Goal: Task Accomplishment & Management: Use online tool/utility

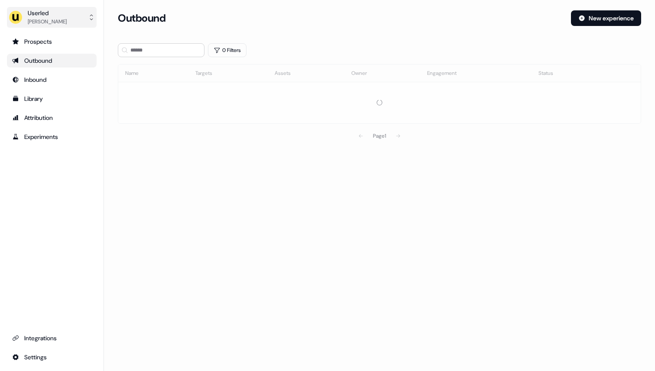
click at [48, 13] on div "Userled" at bounding box center [47, 13] width 39 height 9
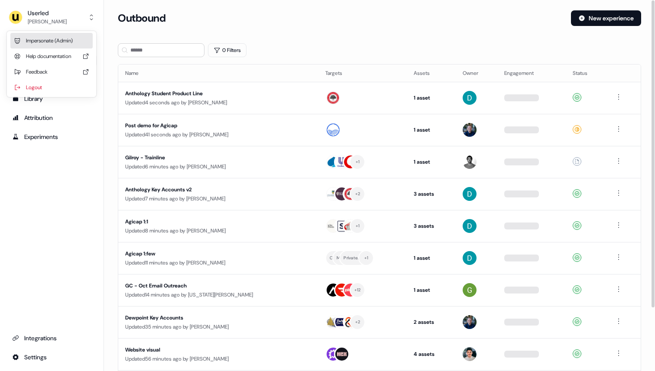
click at [46, 38] on div "Impersonate (Admin)" at bounding box center [51, 41] width 82 height 16
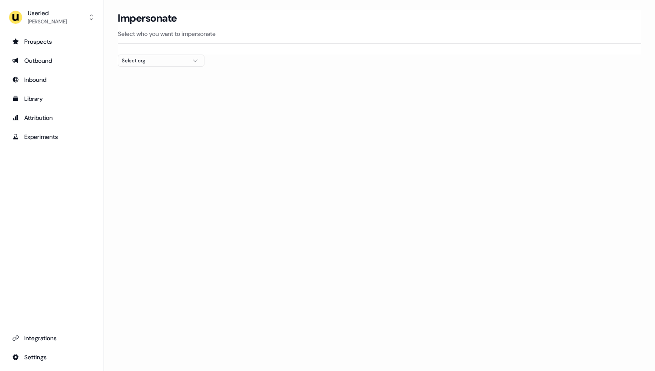
click at [127, 62] on div "Select org" at bounding box center [154, 60] width 65 height 9
type input "***"
click at [137, 89] on div "Intentsify" at bounding box center [161, 92] width 86 height 14
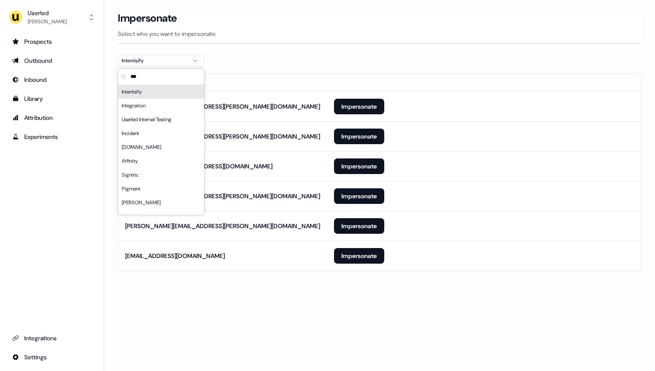
click at [269, 60] on section "Loading... Impersonate Select who you want to impersonate Intentsify Email sama…" at bounding box center [379, 152] width 551 height 285
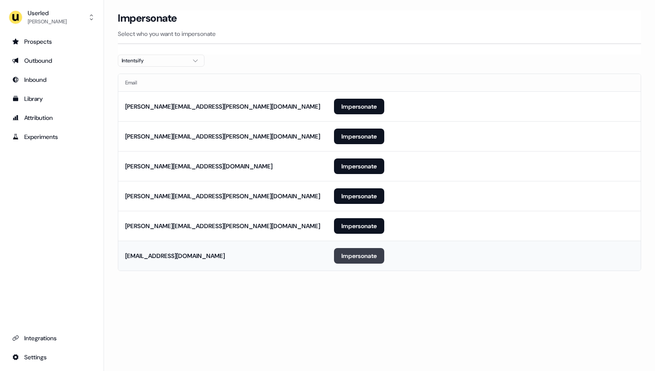
click at [373, 255] on button "Impersonate" at bounding box center [359, 256] width 50 height 16
